Goal: Transaction & Acquisition: Purchase product/service

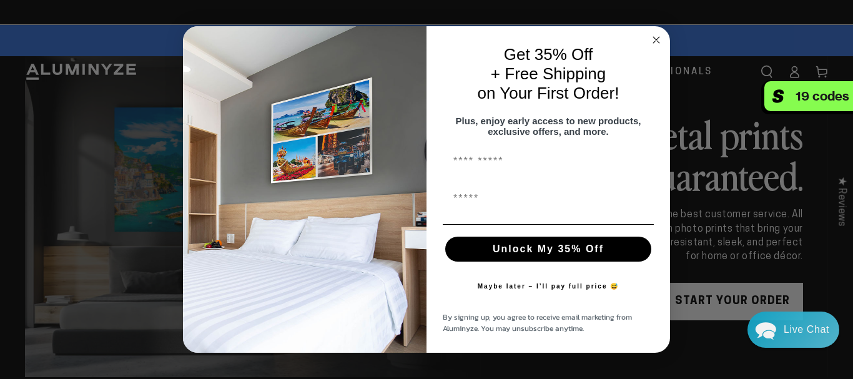
click at [650, 36] on circle "Close dialog" at bounding box center [657, 39] width 14 height 14
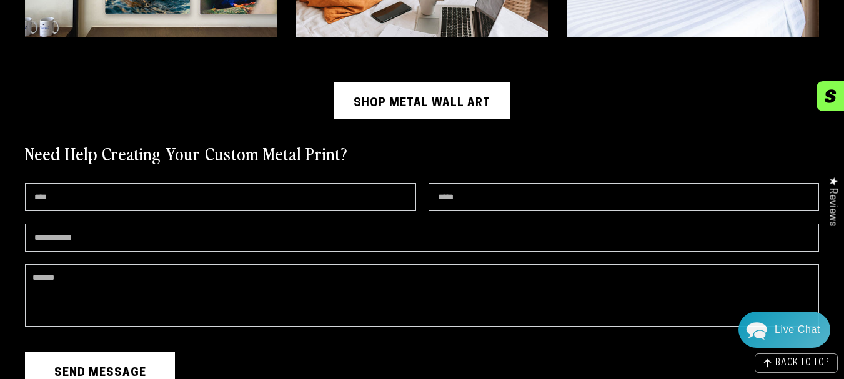
scroll to position [2655, 0]
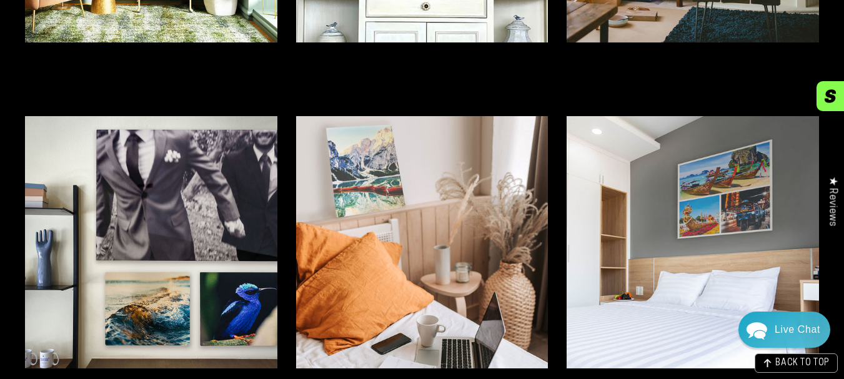
click at [407, 192] on img at bounding box center [422, 242] width 252 height 252
click at [469, 218] on img at bounding box center [422, 242] width 252 height 252
click at [450, 214] on img at bounding box center [422, 242] width 252 height 252
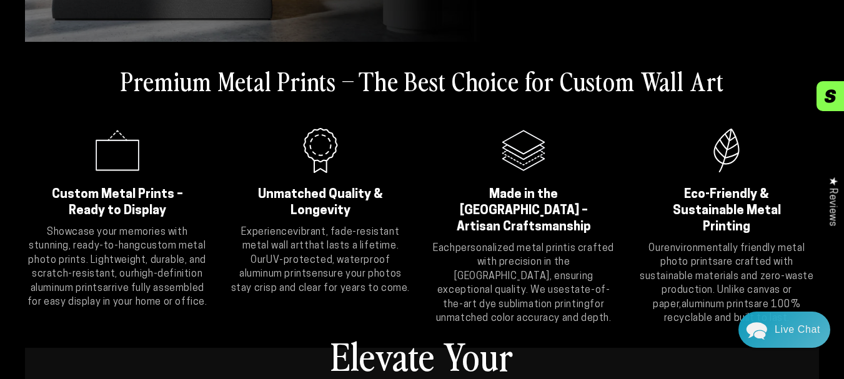
scroll to position [0, 0]
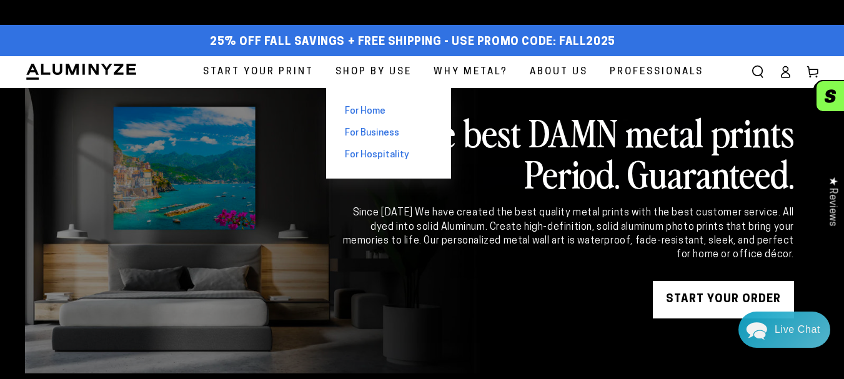
click at [377, 111] on span "For Home" at bounding box center [365, 111] width 41 height 13
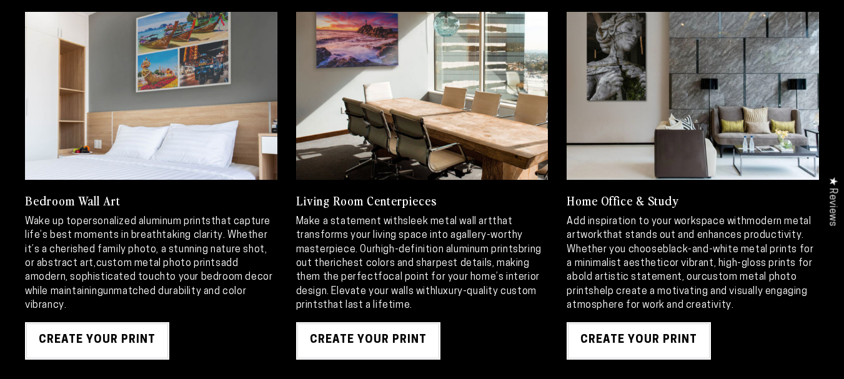
click at [399, 350] on link "Create Your Print" at bounding box center [368, 340] width 144 height 37
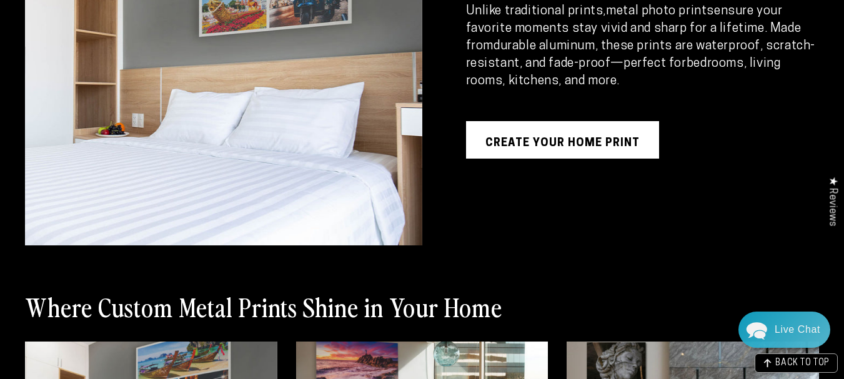
click at [537, 149] on link "Create Your Home Print" at bounding box center [562, 139] width 193 height 37
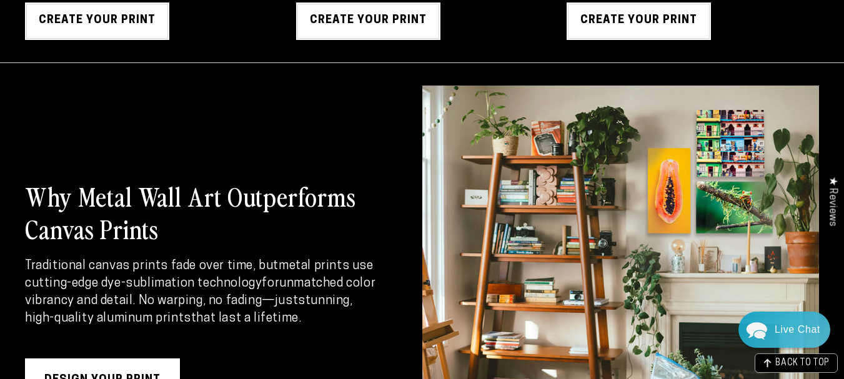
scroll to position [1659, 0]
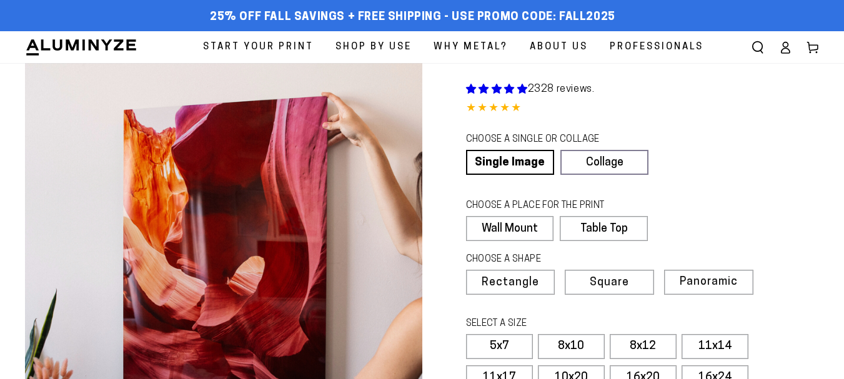
scroll to position [332, 0]
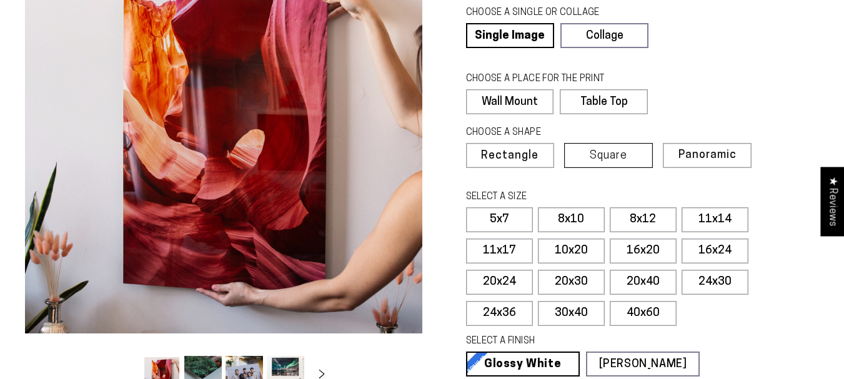
select select "**********"
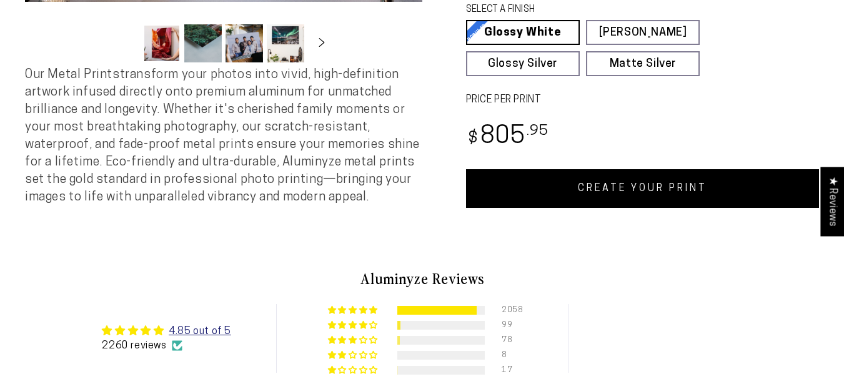
click at [573, 189] on link "CREATE YOUR PRINT" at bounding box center [643, 188] width 354 height 39
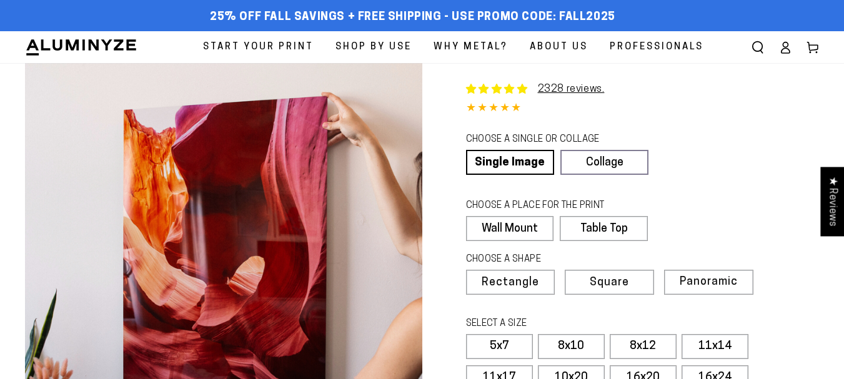
scroll to position [127, 0]
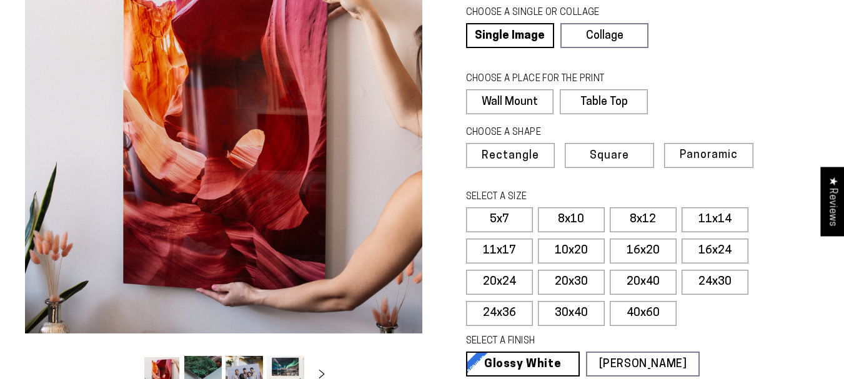
select select "**********"
